Goal: Task Accomplishment & Management: Use online tool/utility

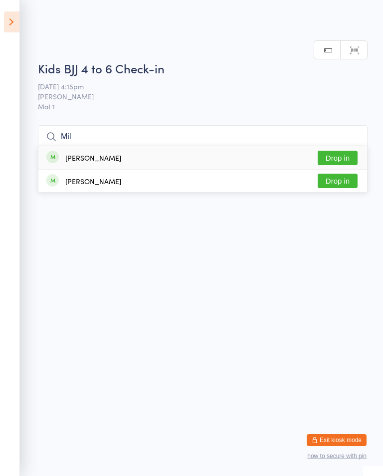
type input "Mil"
click at [338, 151] on button "Drop in" at bounding box center [338, 158] width 40 height 14
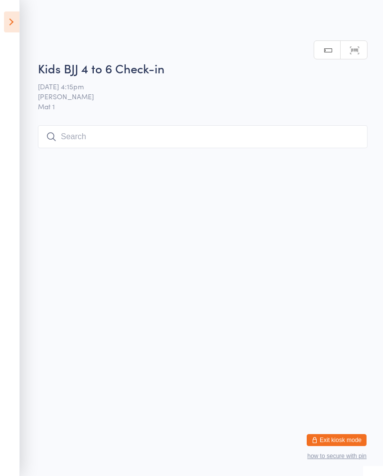
click at [127, 143] on input "search" at bounding box center [203, 136] width 330 height 23
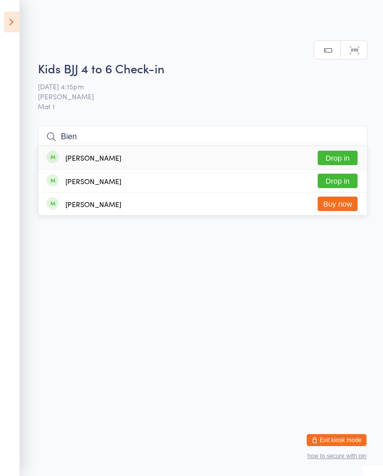
type input "Bien"
click at [347, 151] on button "Drop in" at bounding box center [338, 158] width 40 height 14
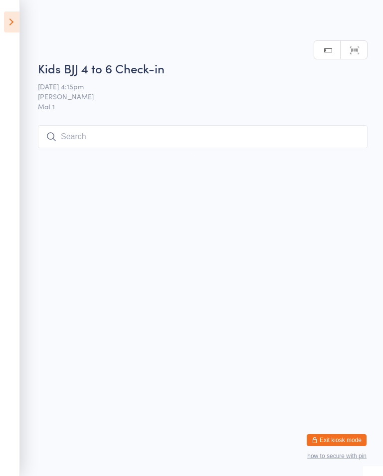
scroll to position [0, 0]
click at [227, 147] on input "search" at bounding box center [203, 136] width 330 height 23
click at [335, 125] on input "Avya" at bounding box center [203, 136] width 330 height 23
type input "Avya"
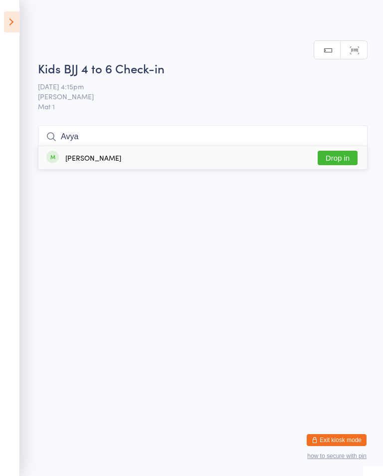
click at [344, 151] on button "Drop in" at bounding box center [338, 158] width 40 height 14
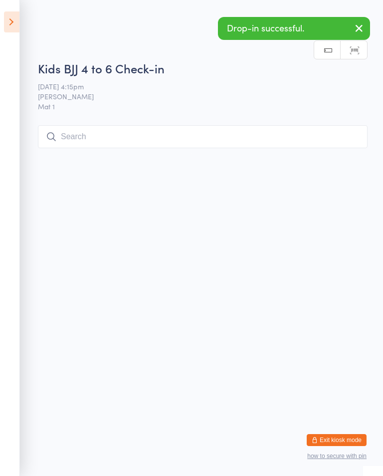
click at [185, 139] on input "search" at bounding box center [203, 136] width 330 height 23
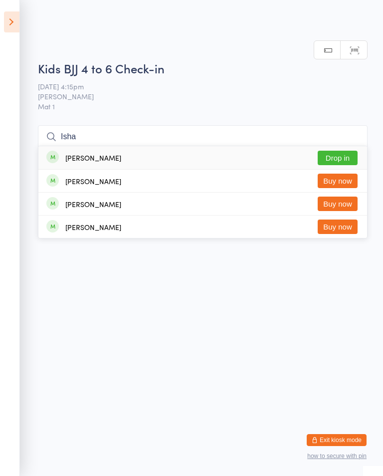
type input "Isha"
click at [341, 151] on button "Drop in" at bounding box center [338, 158] width 40 height 14
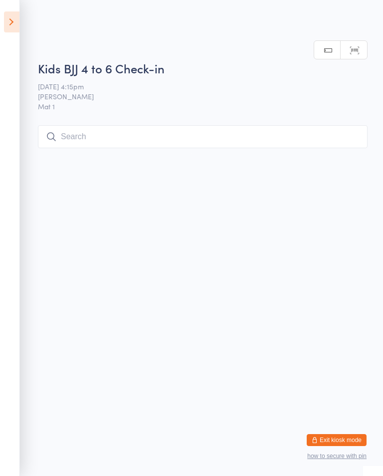
scroll to position [0, 0]
